Goal: Use online tool/utility: Utilize a website feature to perform a specific function

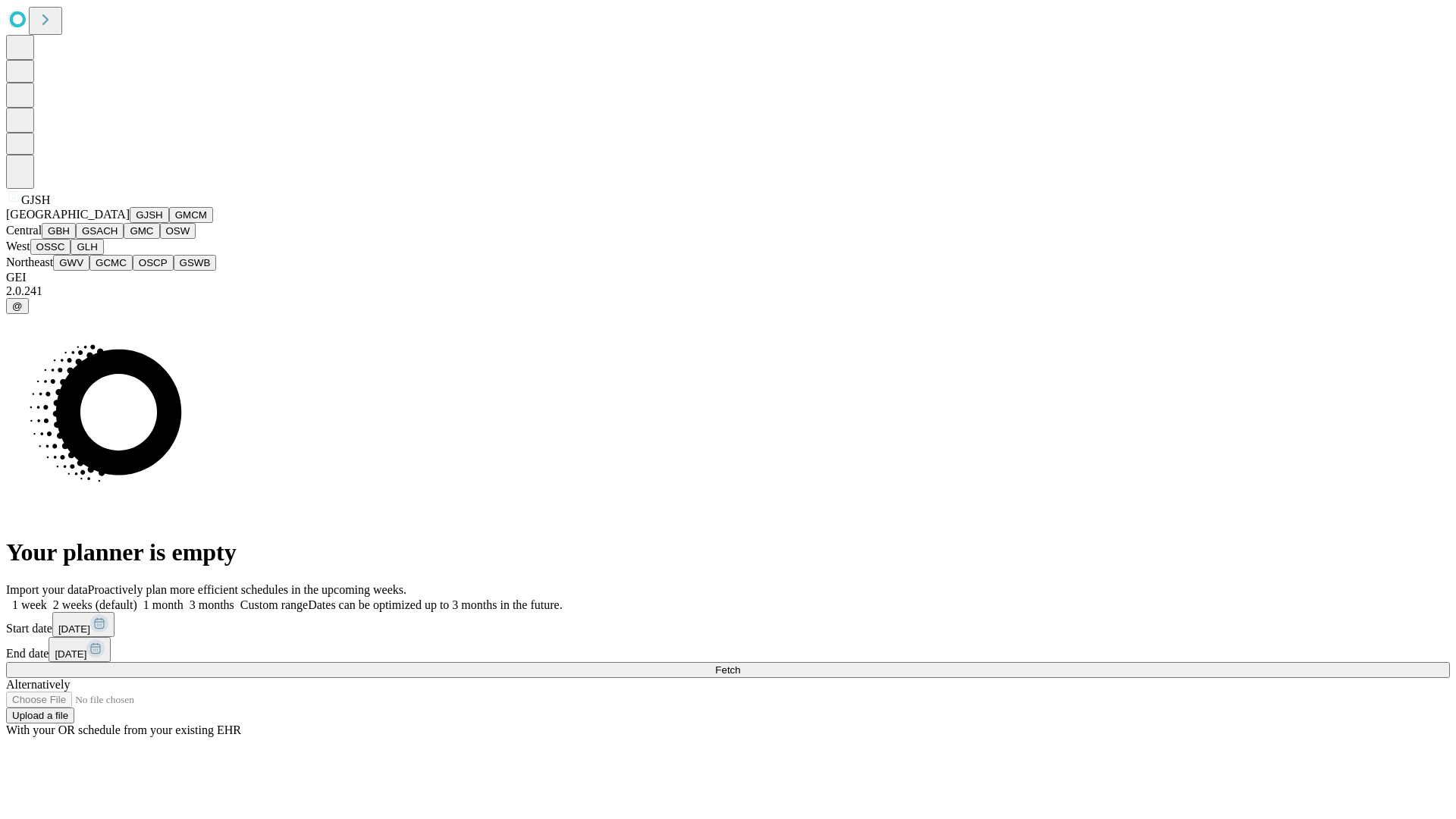
click at [130, 223] on button "GJSH" at bounding box center [149, 215] width 40 height 16
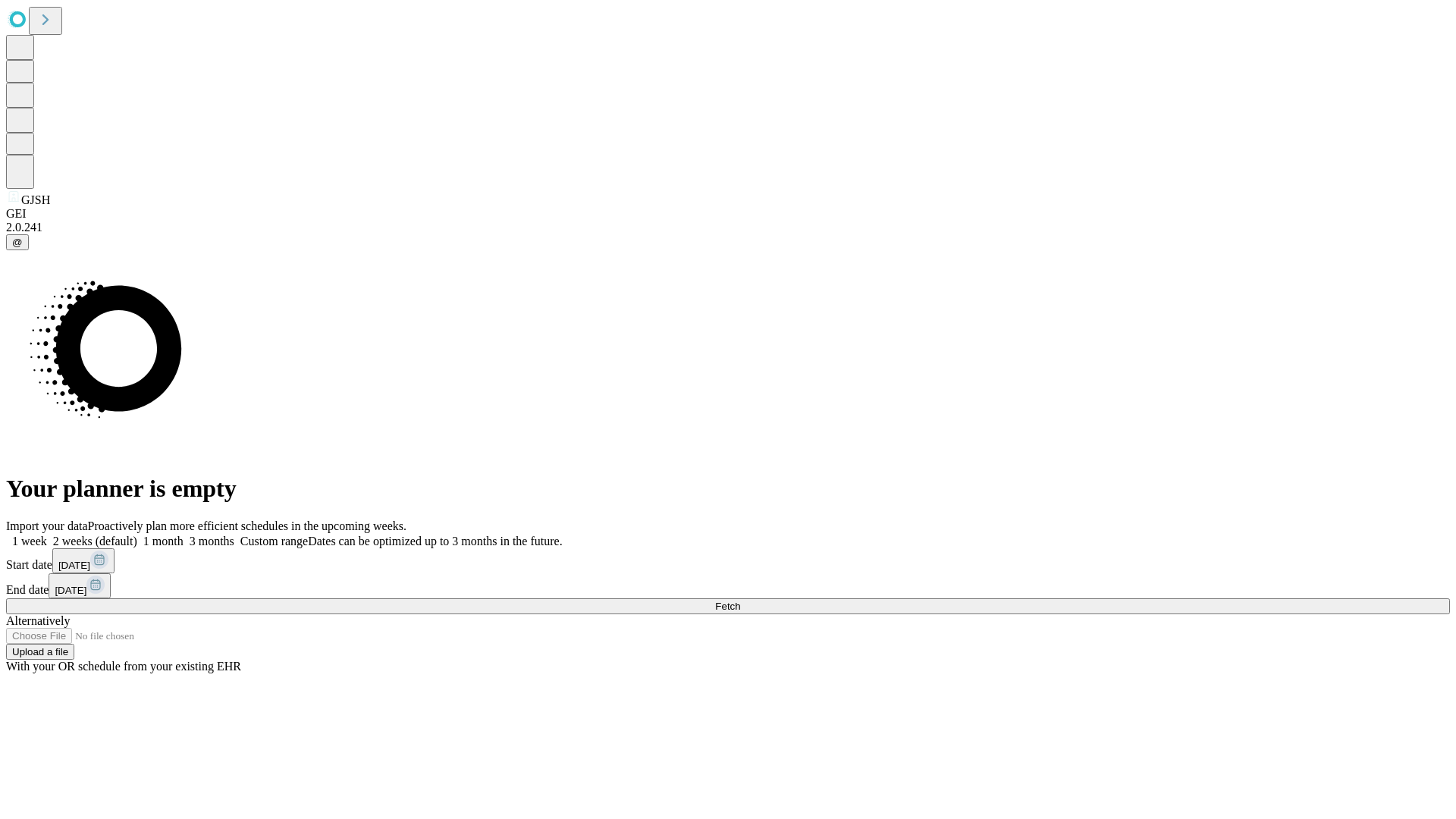
click at [47, 535] on label "1 week" at bounding box center [27, 541] width 41 height 13
click at [740, 601] on span "Fetch" at bounding box center [727, 607] width 25 height 11
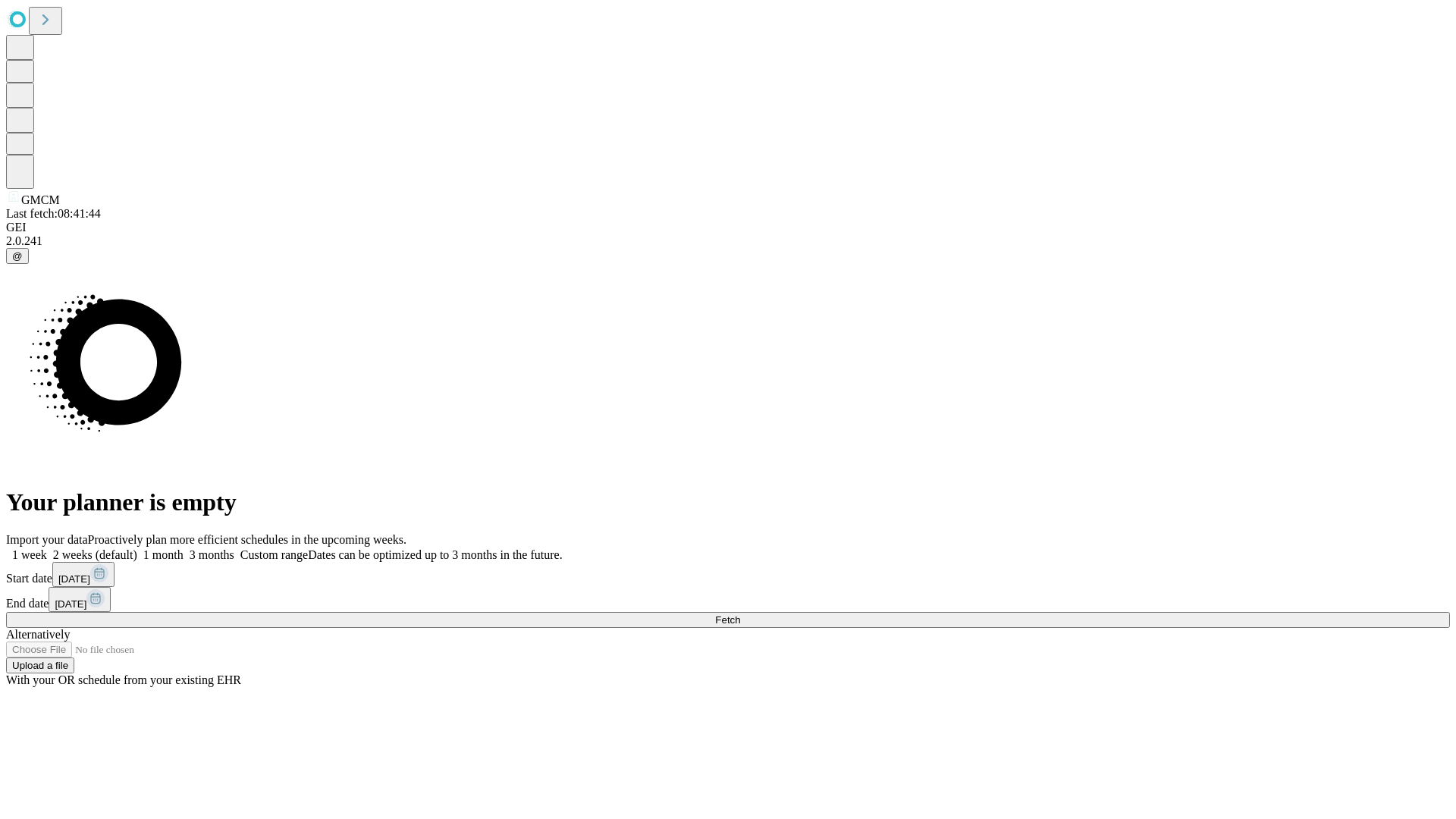
click at [47, 548] on label "1 week" at bounding box center [27, 555] width 41 height 13
click at [740, 615] on span "Fetch" at bounding box center [727, 620] width 25 height 11
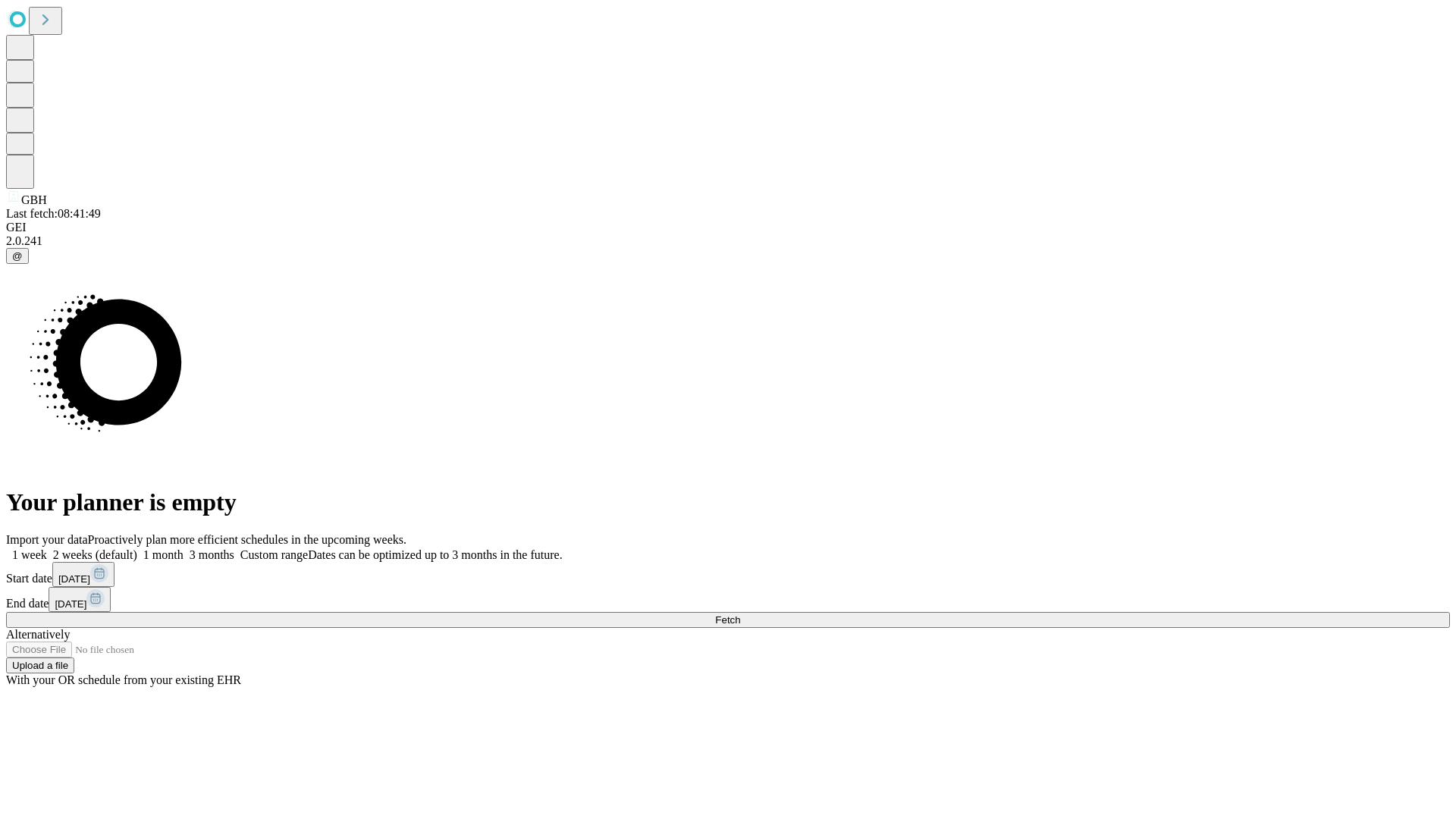
click at [740, 615] on span "Fetch" at bounding box center [727, 620] width 25 height 11
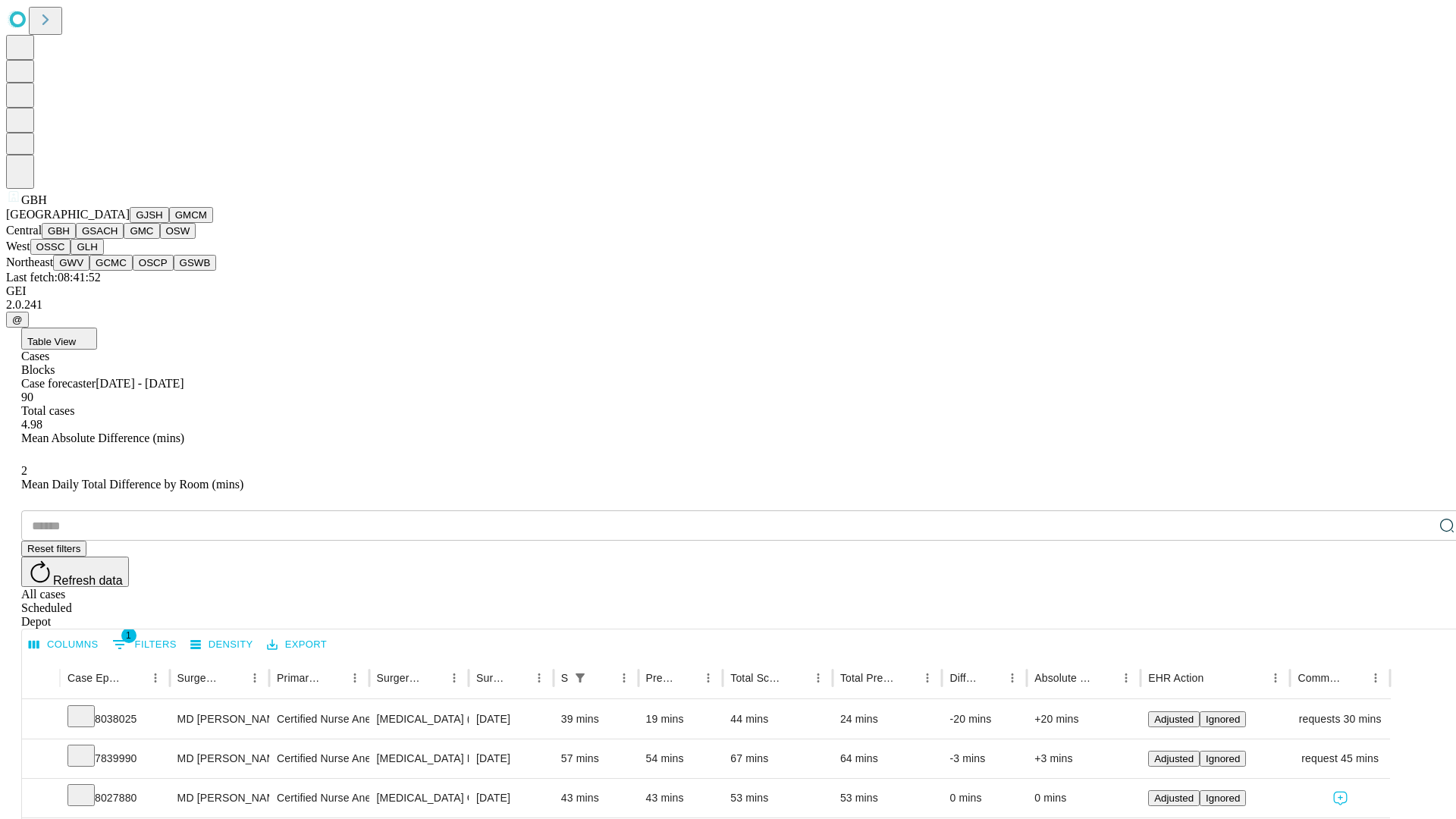
click at [118, 239] on button "GSACH" at bounding box center [99, 231] width 48 height 16
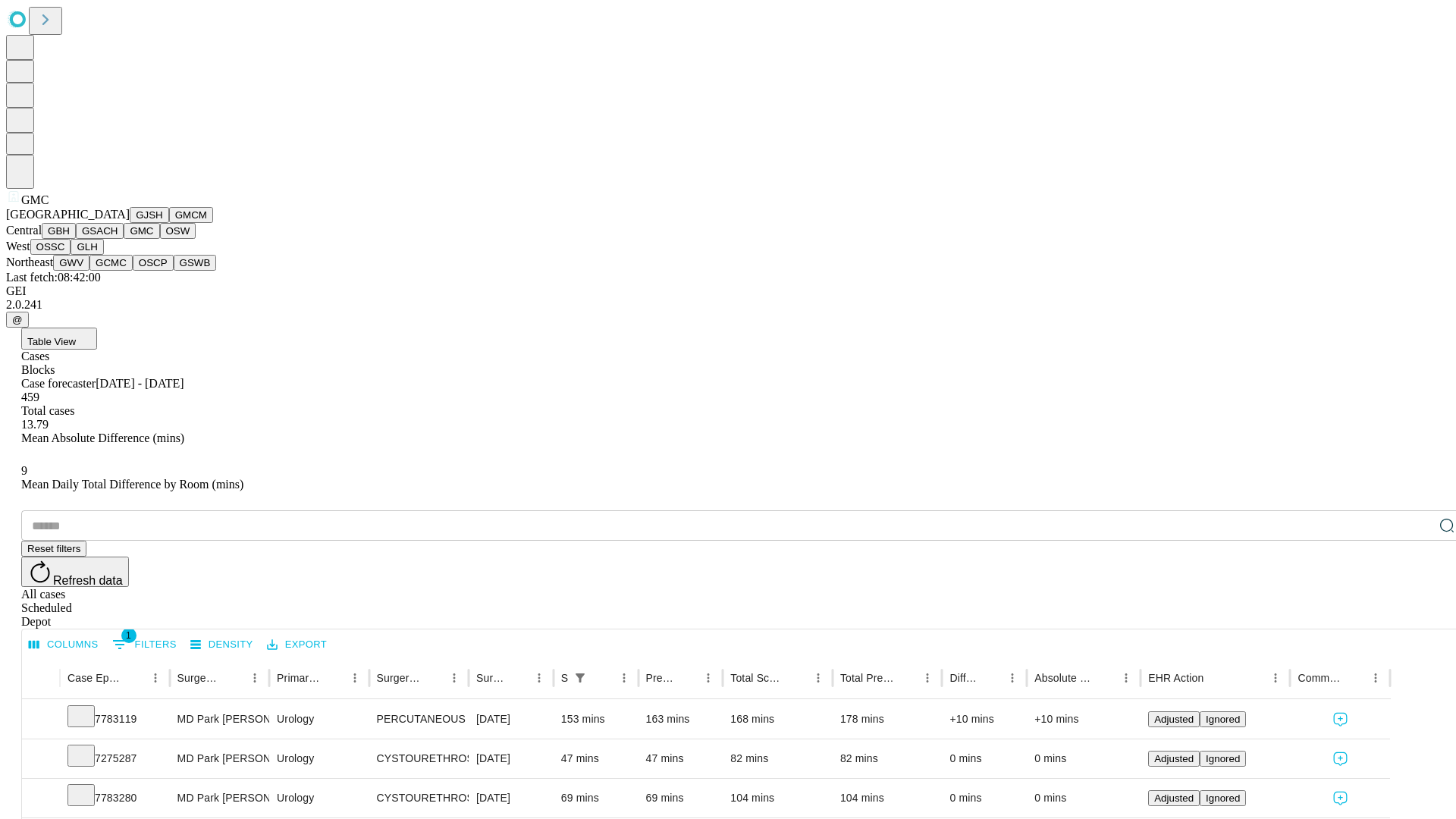
click at [160, 239] on button "OSW" at bounding box center [178, 231] width 36 height 16
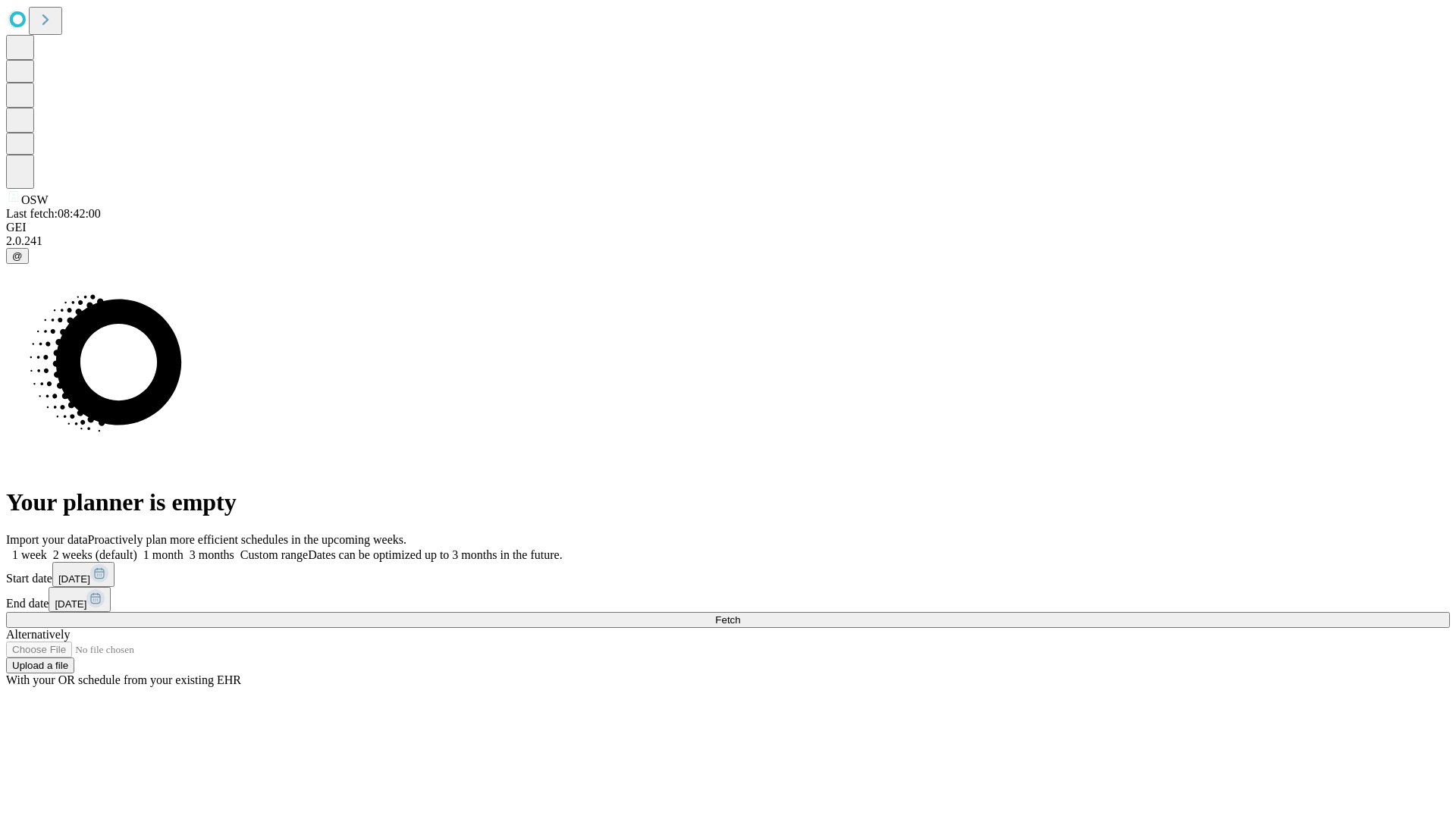
click at [47, 548] on label "1 week" at bounding box center [27, 555] width 41 height 13
click at [740, 615] on span "Fetch" at bounding box center [727, 620] width 25 height 11
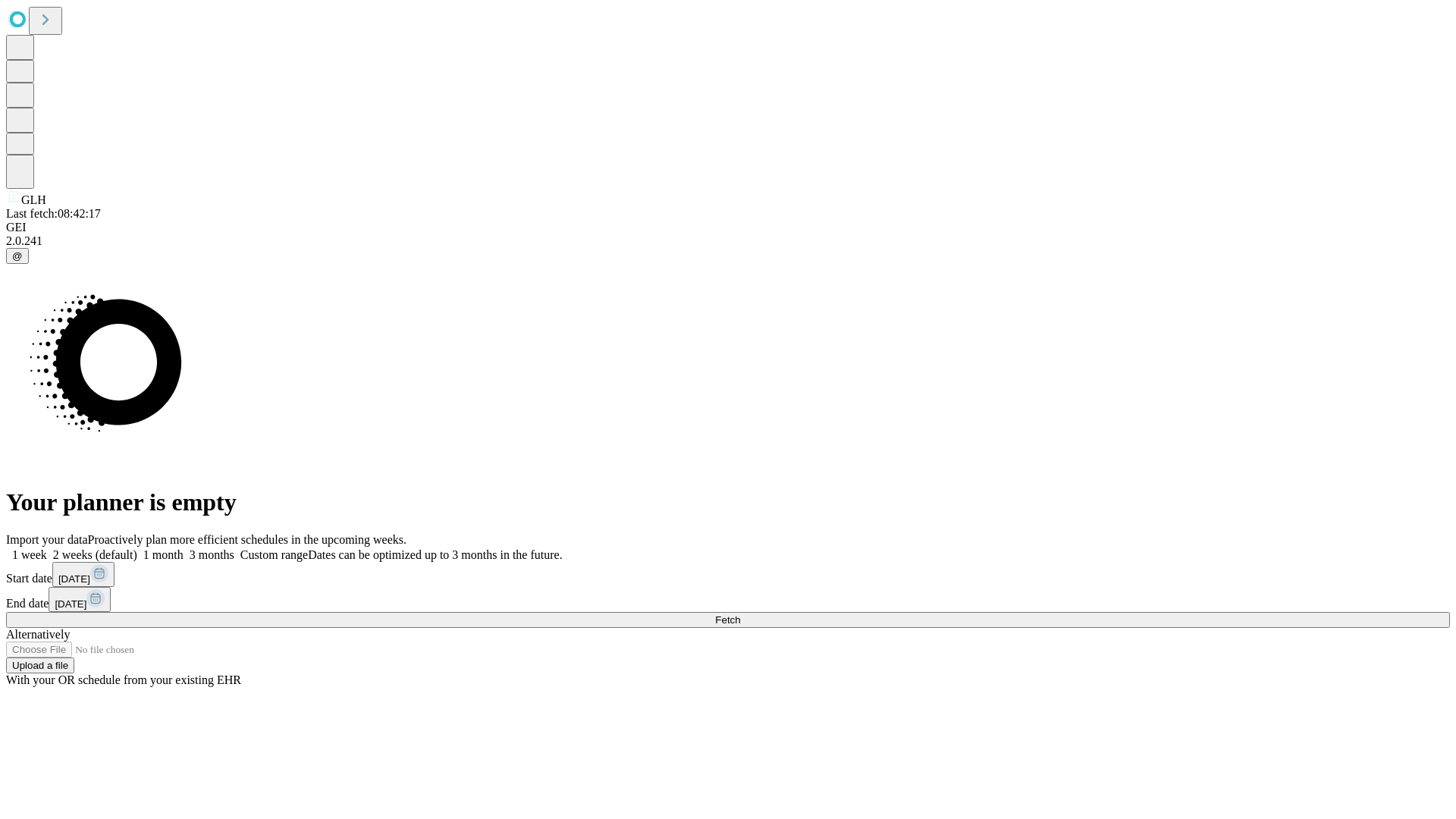
click at [47, 548] on label "1 week" at bounding box center [27, 555] width 41 height 13
click at [740, 615] on span "Fetch" at bounding box center [727, 620] width 25 height 11
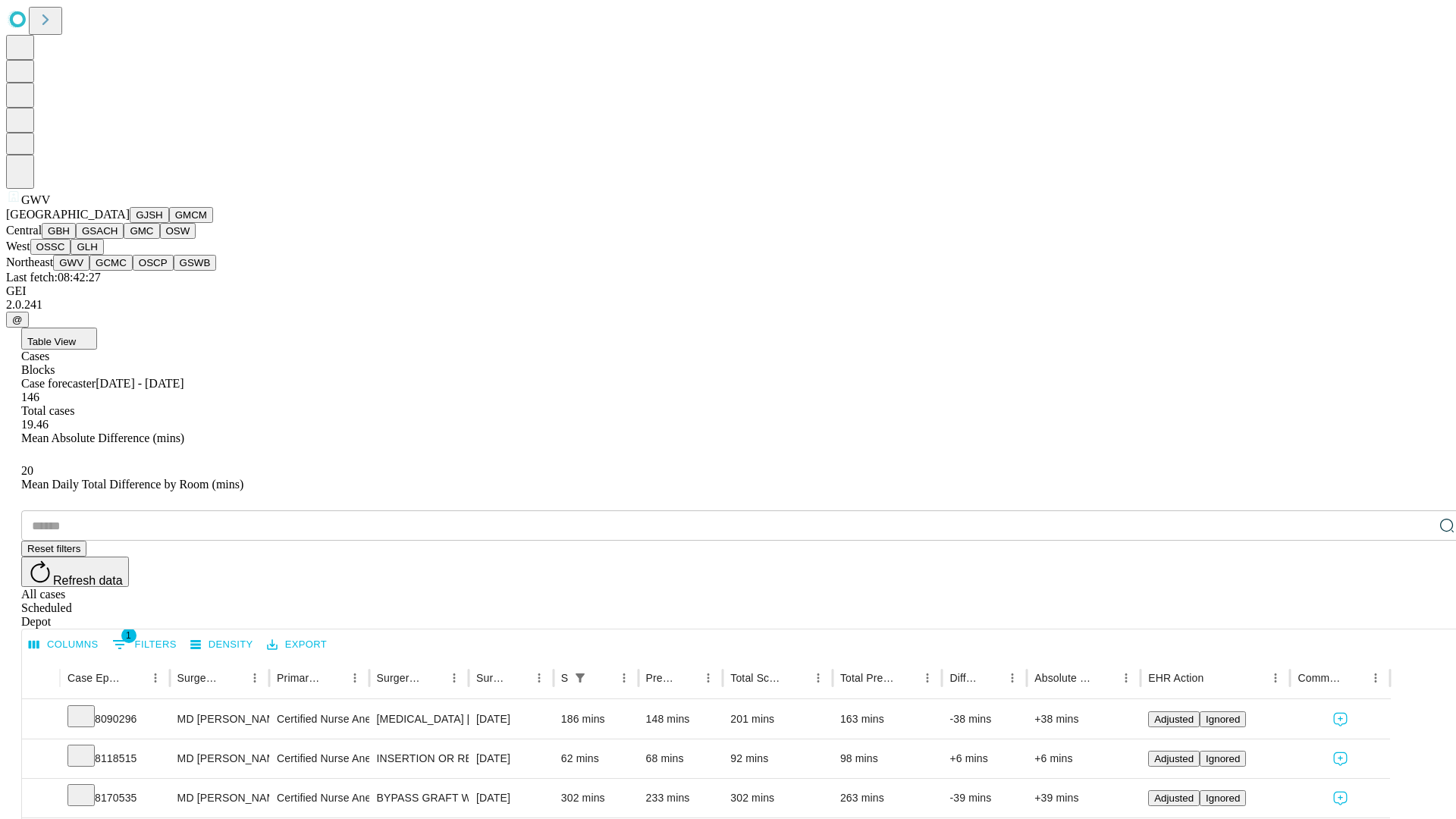
click at [118, 271] on button "GCMC" at bounding box center [111, 262] width 44 height 16
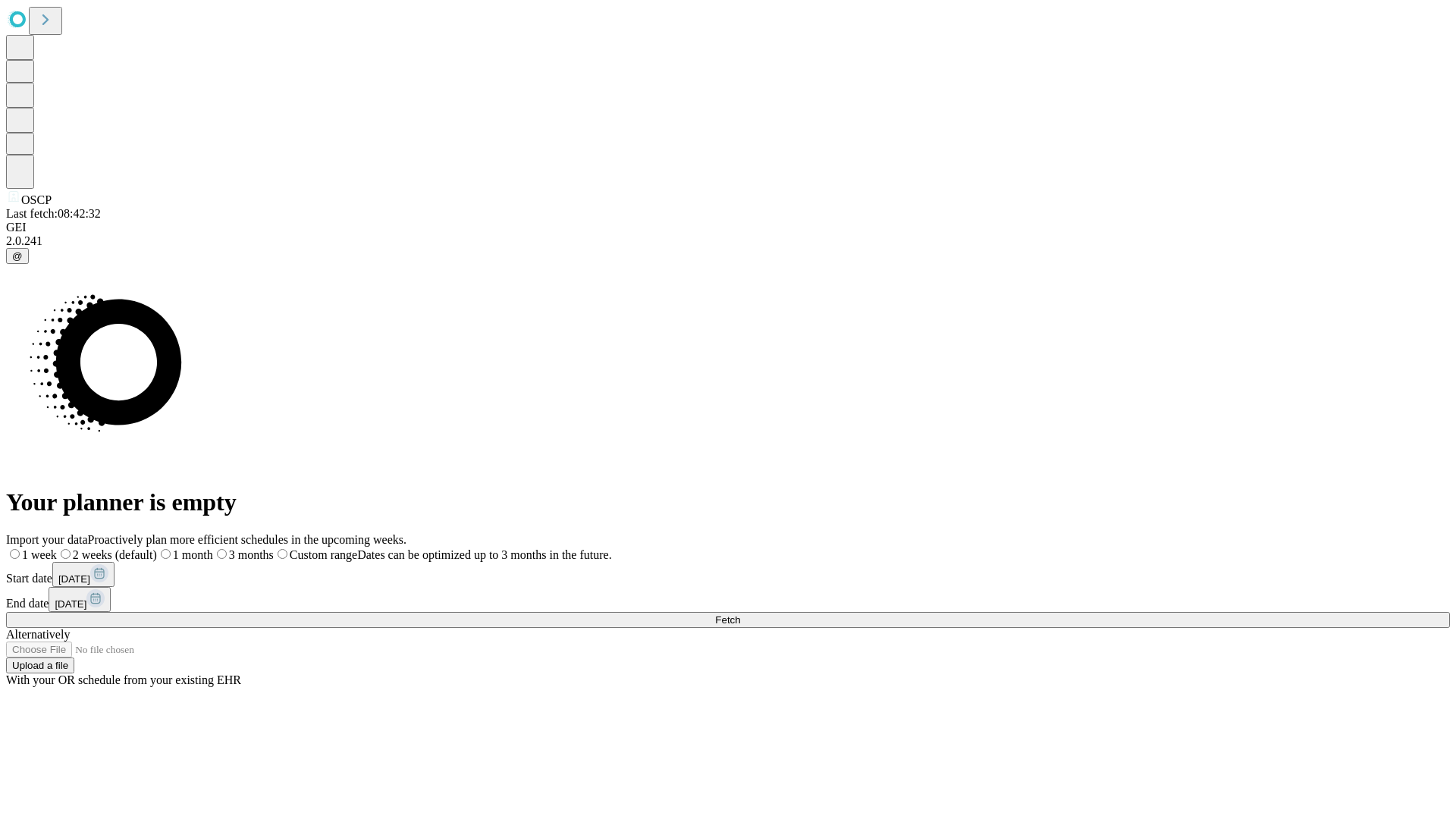
click at [740, 615] on span "Fetch" at bounding box center [727, 620] width 25 height 11
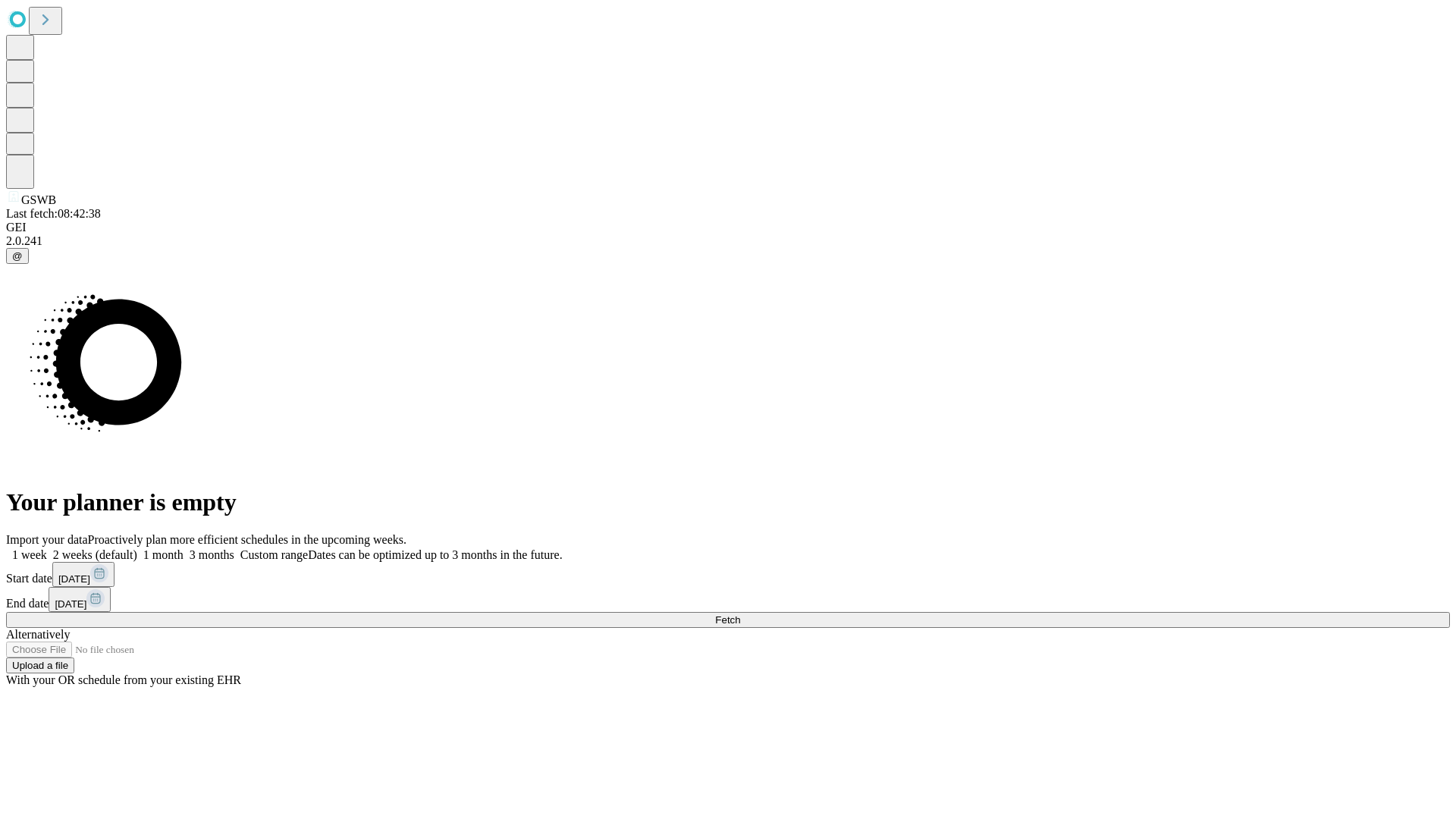
click at [47, 548] on label "1 week" at bounding box center [27, 555] width 41 height 13
click at [740, 615] on span "Fetch" at bounding box center [727, 620] width 25 height 11
